Goal: Task Accomplishment & Management: Use online tool/utility

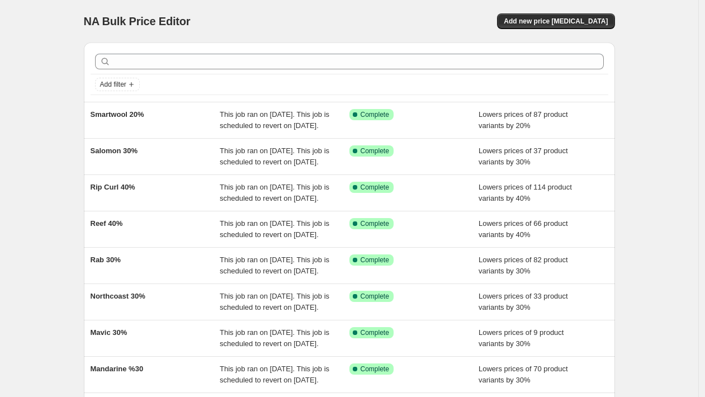
click at [29, 70] on div "NA Bulk Price Editor. This page is ready NA Bulk Price Editor Add new price cha…" at bounding box center [349, 288] width 699 height 576
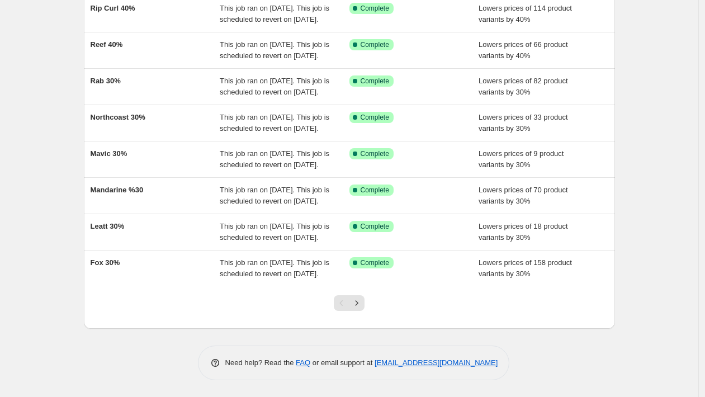
scroll to position [291, 0]
click at [361, 306] on icon "Next" at bounding box center [356, 303] width 11 height 11
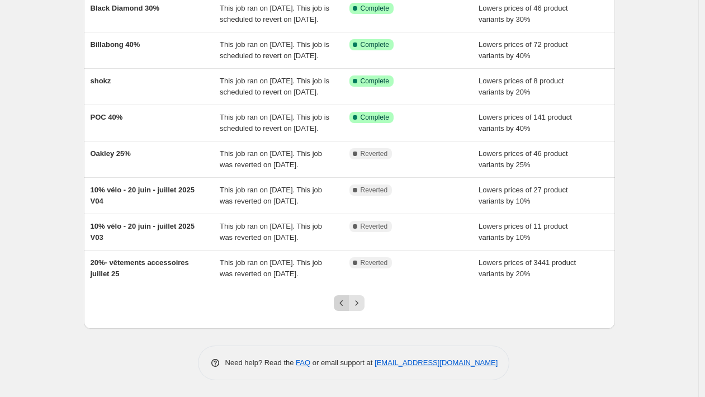
click at [345, 300] on icon "Previous" at bounding box center [341, 303] width 11 height 11
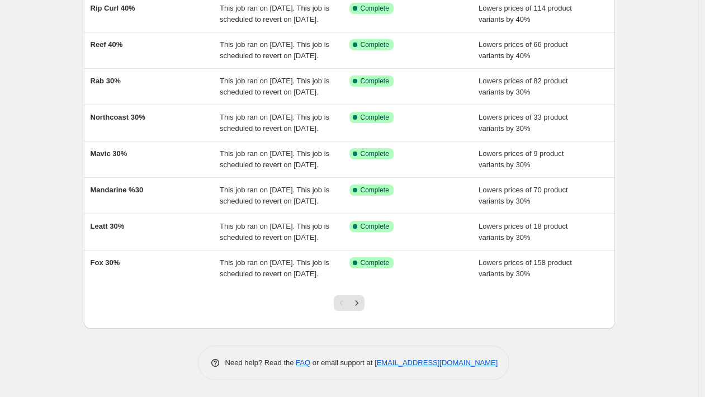
scroll to position [268, 0]
click at [362, 309] on icon "Next" at bounding box center [356, 303] width 11 height 11
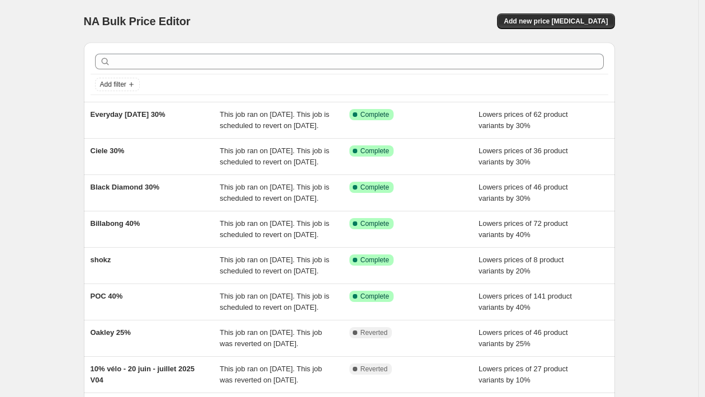
scroll to position [291, 0]
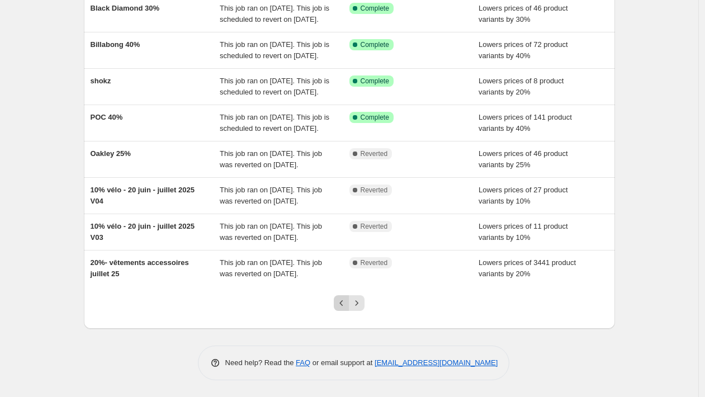
click at [346, 306] on icon "Previous" at bounding box center [341, 303] width 11 height 11
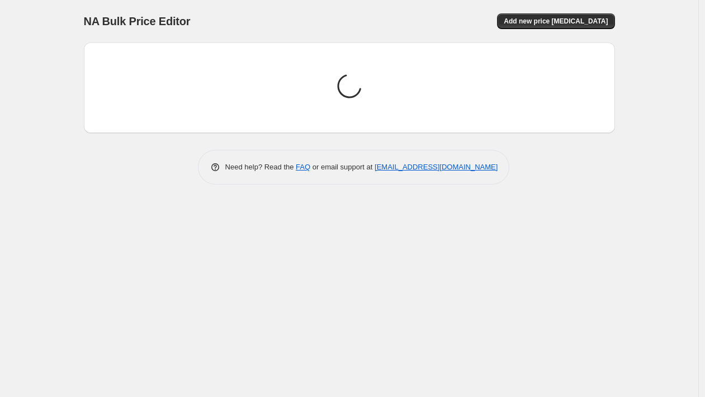
scroll to position [0, 0]
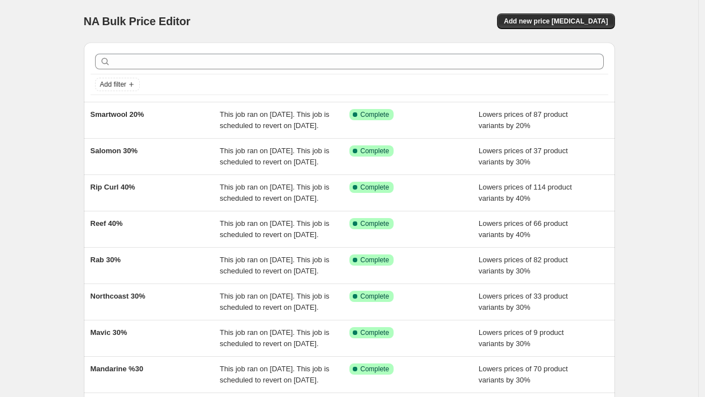
click at [58, 110] on div "NA Bulk Price Editor. This page is ready NA Bulk Price Editor Add new price cha…" at bounding box center [349, 288] width 699 height 576
click at [47, 192] on div "NA Bulk Price Editor. This page is ready NA Bulk Price Editor Add new price cha…" at bounding box center [349, 288] width 699 height 576
click at [22, 24] on div "NA Bulk Price Editor. This page is ready NA Bulk Price Editor Add new price cha…" at bounding box center [349, 288] width 699 height 576
click at [106, 19] on span "NA Bulk Price Editor" at bounding box center [137, 21] width 107 height 12
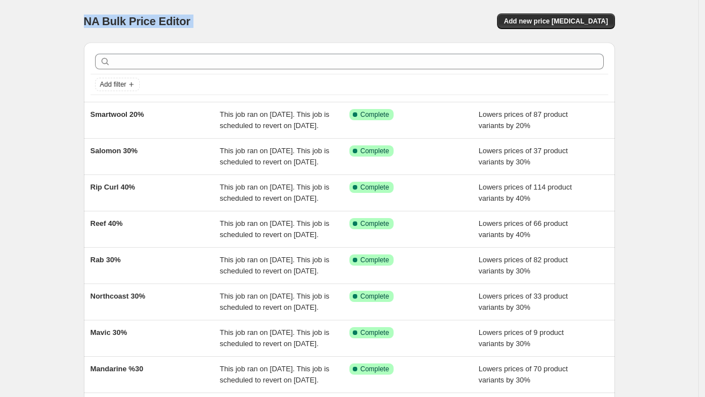
click at [106, 19] on span "NA Bulk Price Editor" at bounding box center [137, 21] width 107 height 12
click at [63, 26] on div "NA Bulk Price Editor. This page is ready NA Bulk Price Editor Add new price cha…" at bounding box center [349, 288] width 699 height 576
drag, startPoint x: 54, startPoint y: 29, endPoint x: 95, endPoint y: 25, distance: 41.6
click at [63, 26] on div "NA Bulk Price Editor. This page is ready NA Bulk Price Editor Add new price cha…" at bounding box center [349, 288] width 699 height 576
click at [123, 24] on span "NA Bulk Price Editor" at bounding box center [137, 21] width 107 height 12
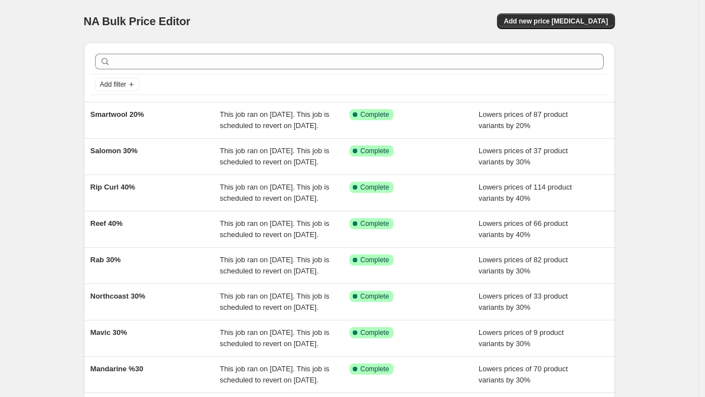
click at [34, 128] on div "NA Bulk Price Editor. This page is ready NA Bulk Price Editor Add new price cha…" at bounding box center [349, 288] width 699 height 576
click at [45, 60] on div "NA Bulk Price Editor. This page is ready NA Bulk Price Editor Add new price cha…" at bounding box center [349, 288] width 699 height 576
click at [75, 29] on div "NA Bulk Price Editor. This page is ready NA Bulk Price Editor Add new price cha…" at bounding box center [349, 288] width 558 height 576
click at [92, 22] on span "NA Bulk Price Editor" at bounding box center [137, 21] width 107 height 12
